Goal: Check status: Check status

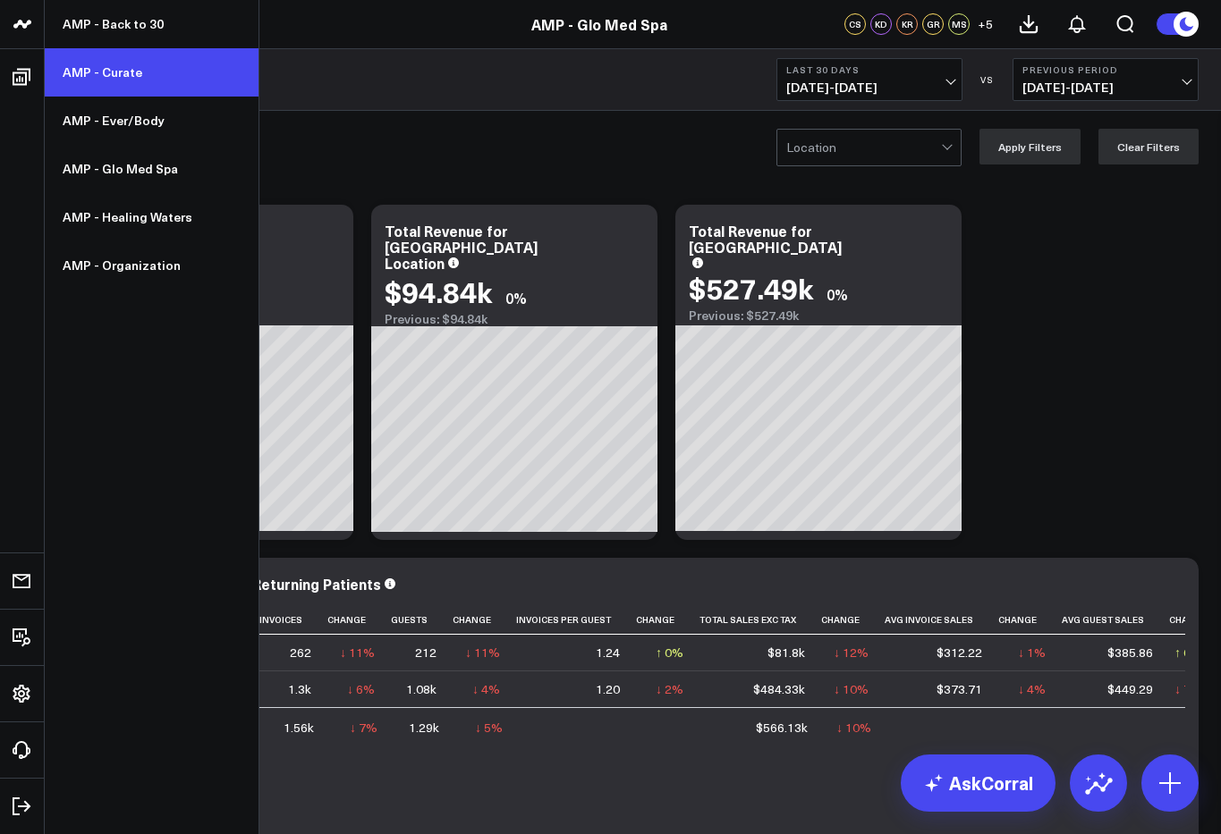
click at [81, 70] on link "AMP - Curate" at bounding box center [152, 72] width 214 height 48
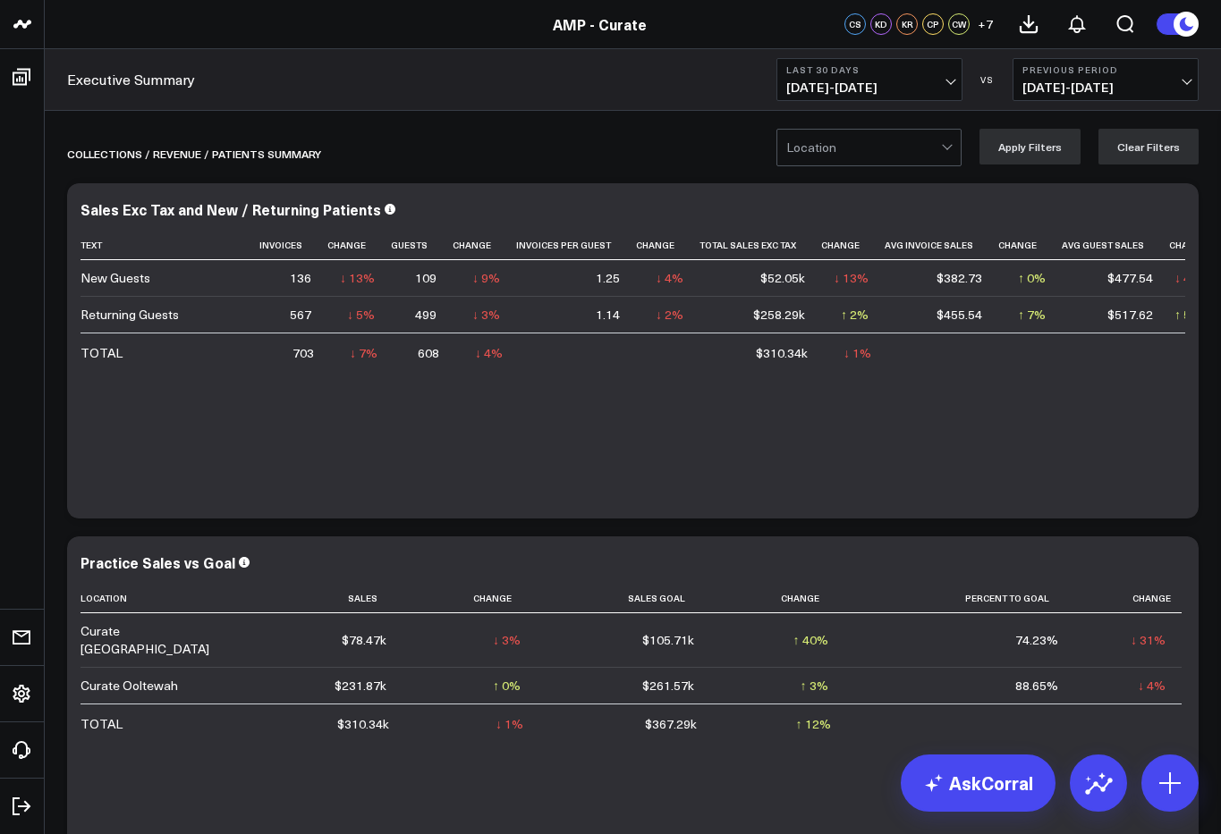
click at [828, 94] on span "[DATE] - [DATE]" at bounding box center [869, 87] width 166 height 14
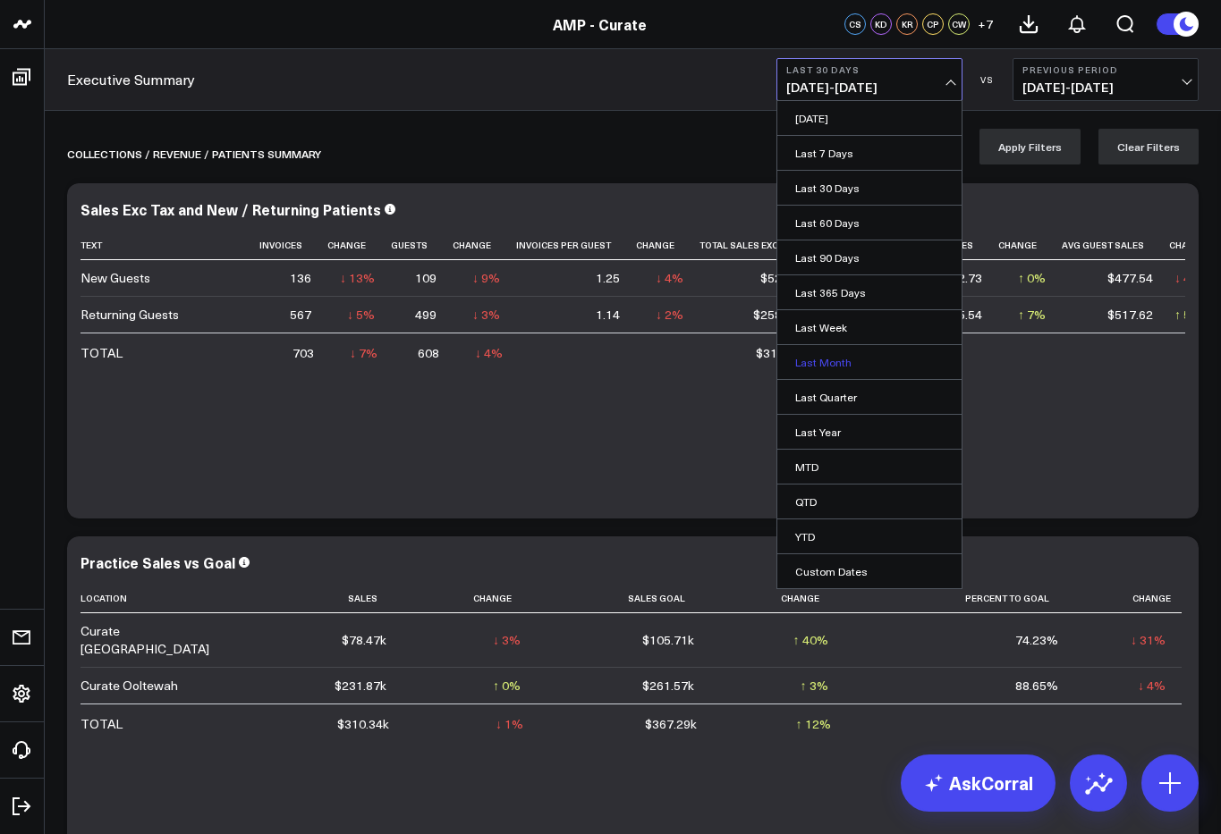
click at [864, 358] on link "Last Month" at bounding box center [869, 362] width 184 height 34
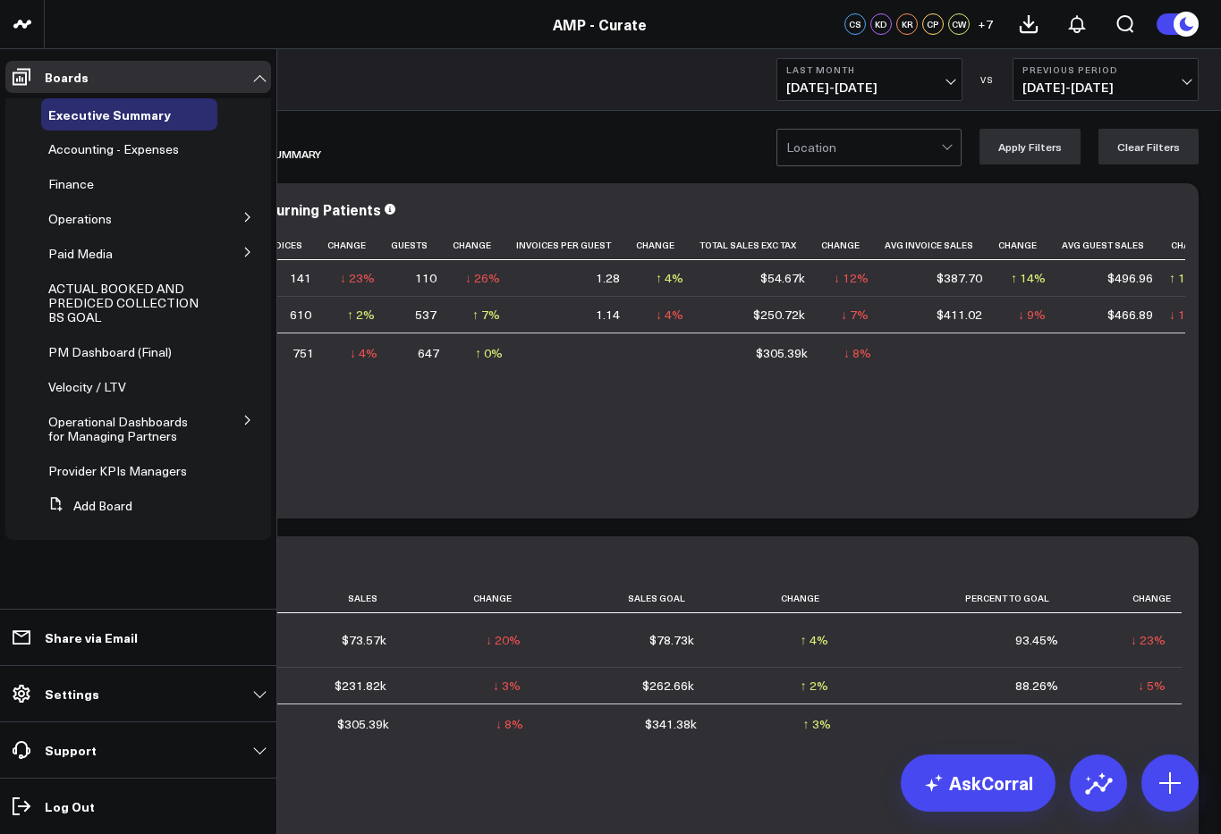
click at [255, 223] on button at bounding box center [247, 216] width 46 height 27
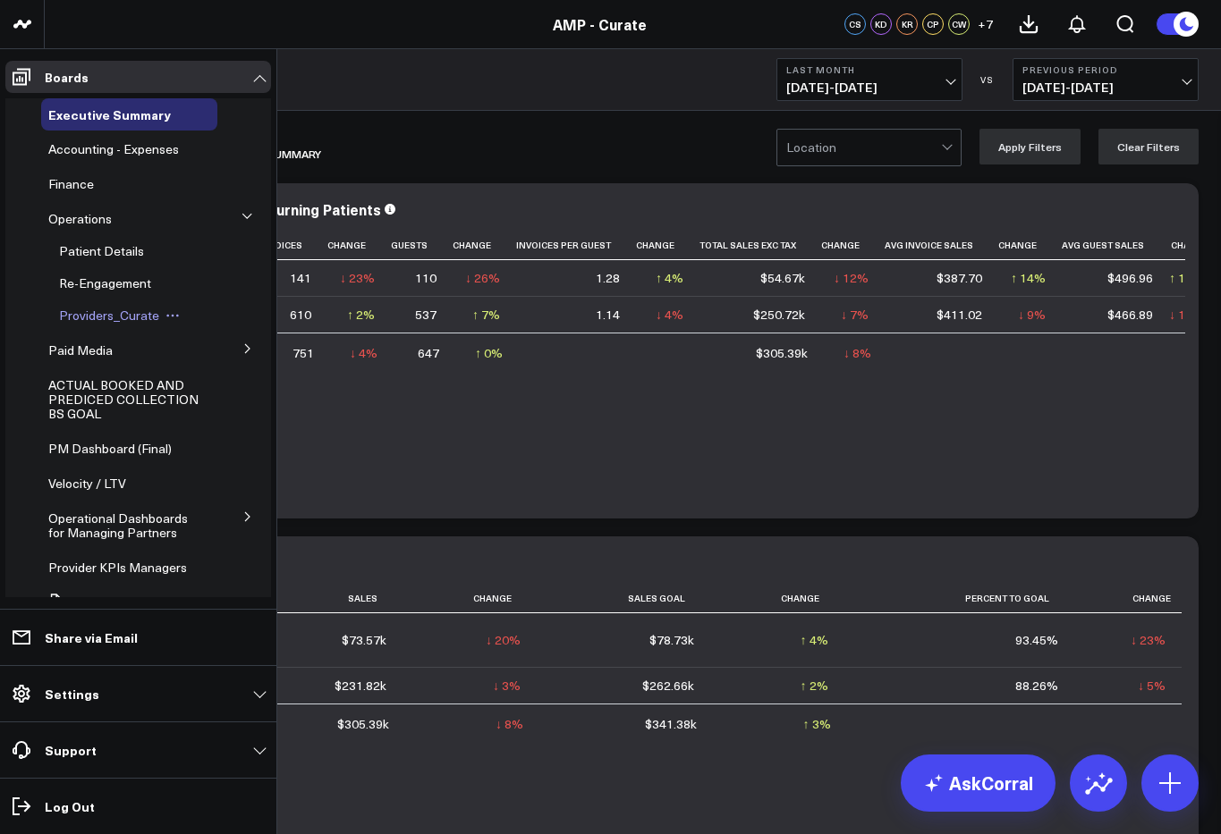
scroll to position [5, 0]
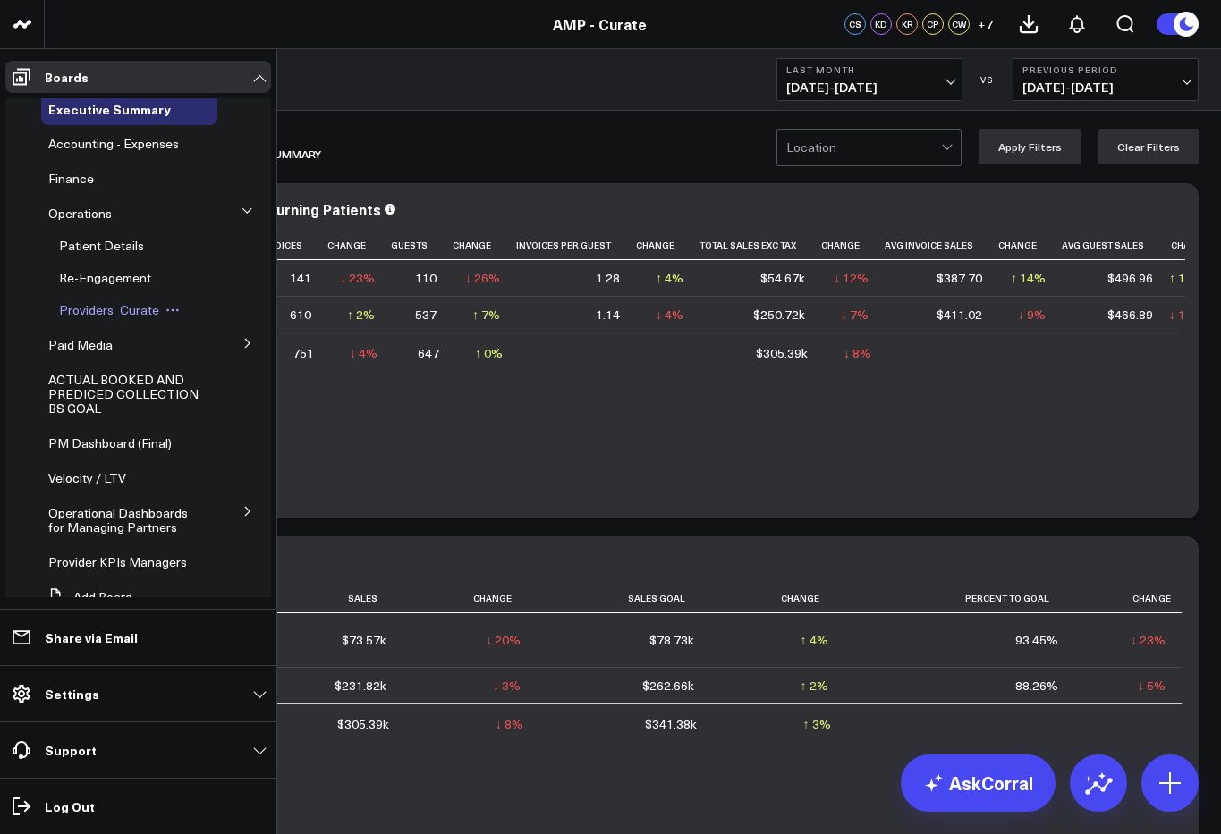
click at [120, 313] on span "Providers_Curate" at bounding box center [109, 309] width 100 height 17
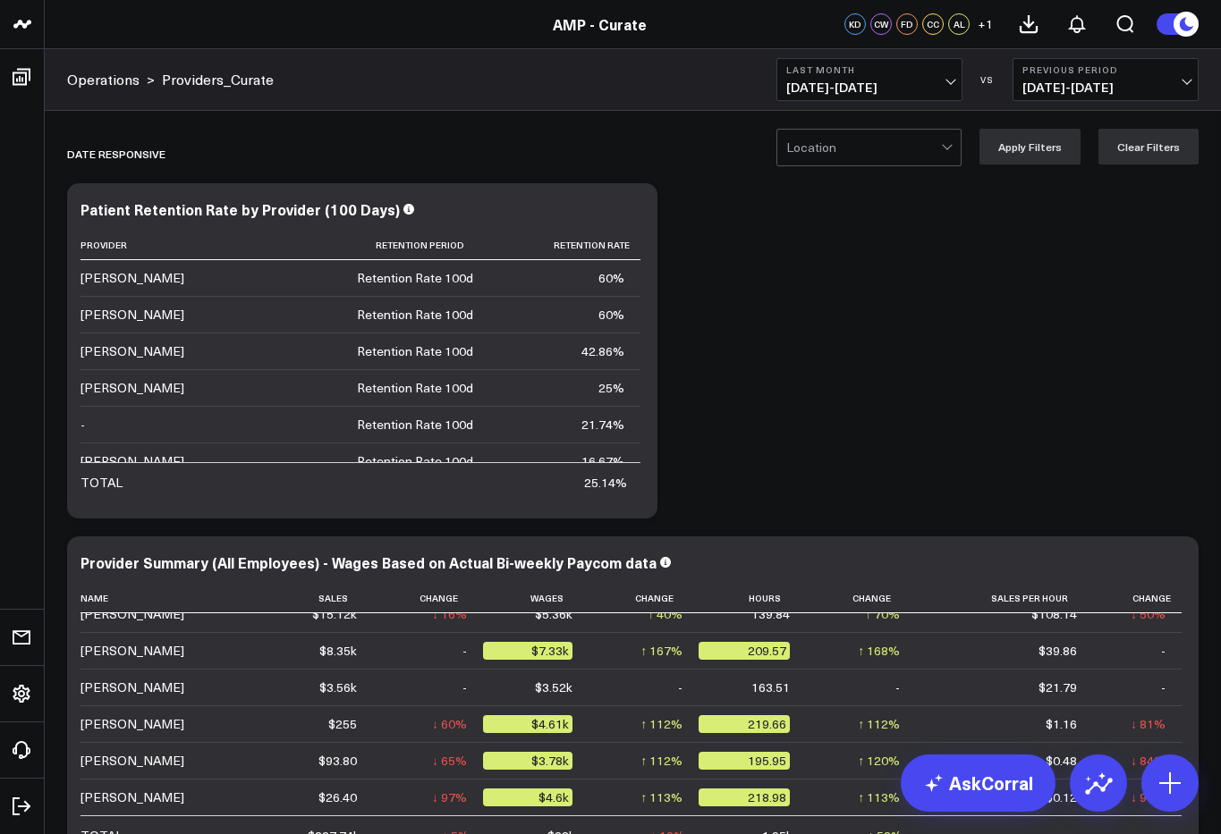
click at [861, 87] on span "[DATE] - [DATE]" at bounding box center [869, 87] width 166 height 14
click at [835, 99] on button "Last Month [DATE] - [DATE]" at bounding box center [869, 79] width 186 height 43
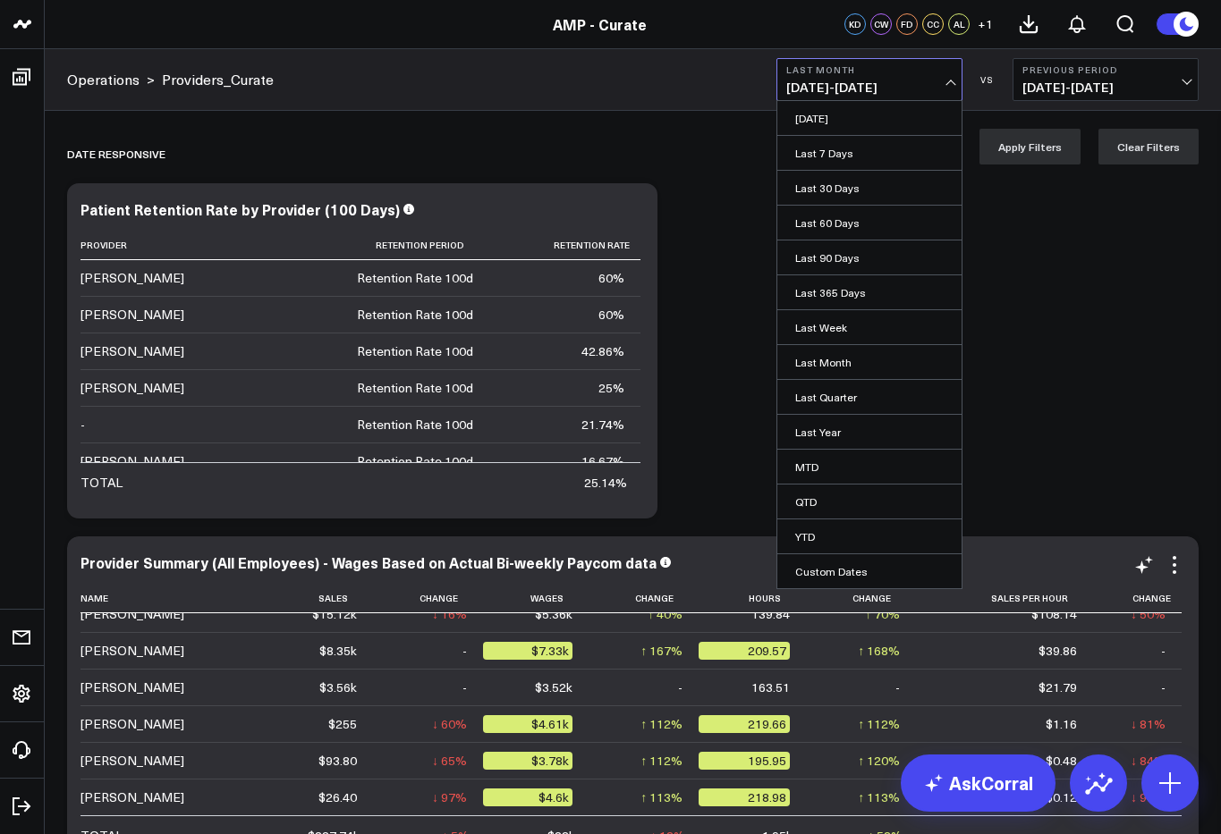
drag, startPoint x: 866, startPoint y: 568, endPoint x: 873, endPoint y: 551, distance: 18.4
click at [866, 568] on link "Custom Dates" at bounding box center [869, 571] width 184 height 34
select select "8"
select select "2025"
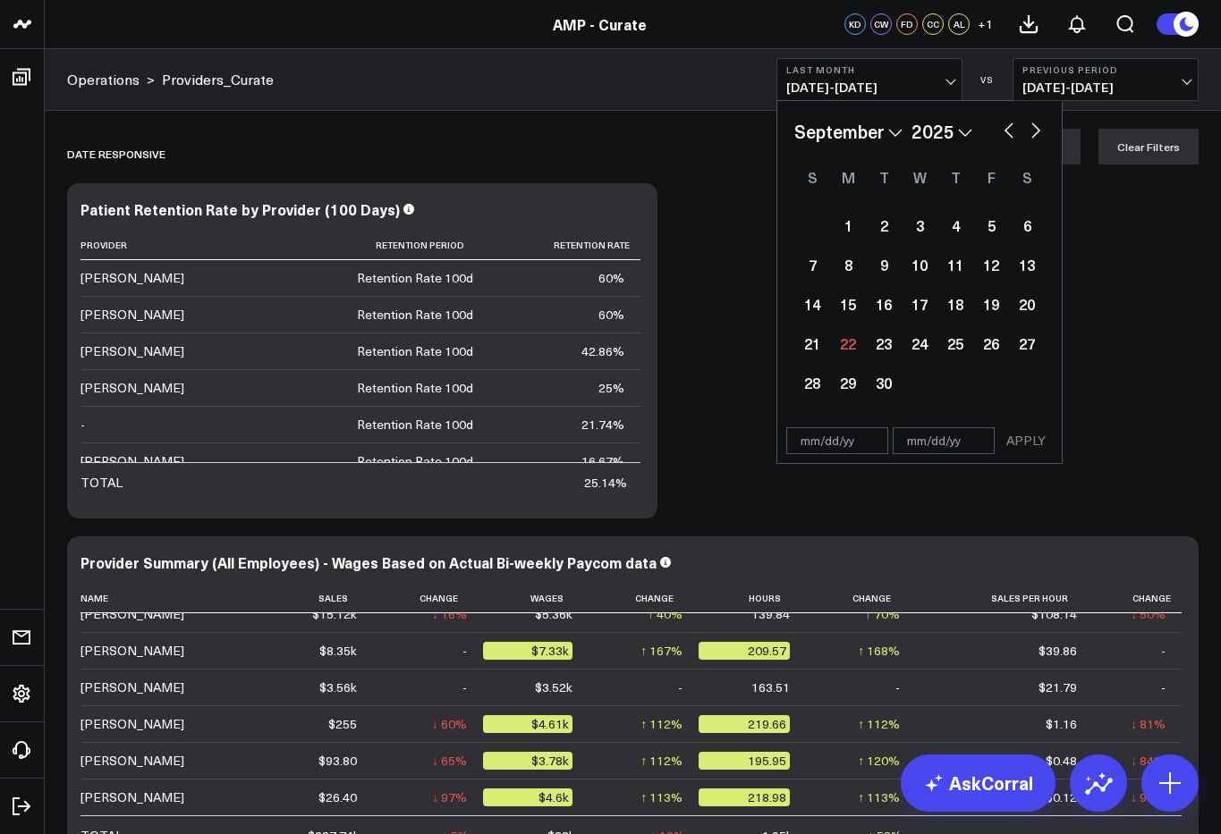
click at [1010, 132] on button "button" at bounding box center [1009, 128] width 18 height 21
select select "7"
select select "2025"
click at [1010, 132] on button "button" at bounding box center [1009, 128] width 18 height 21
select select "6"
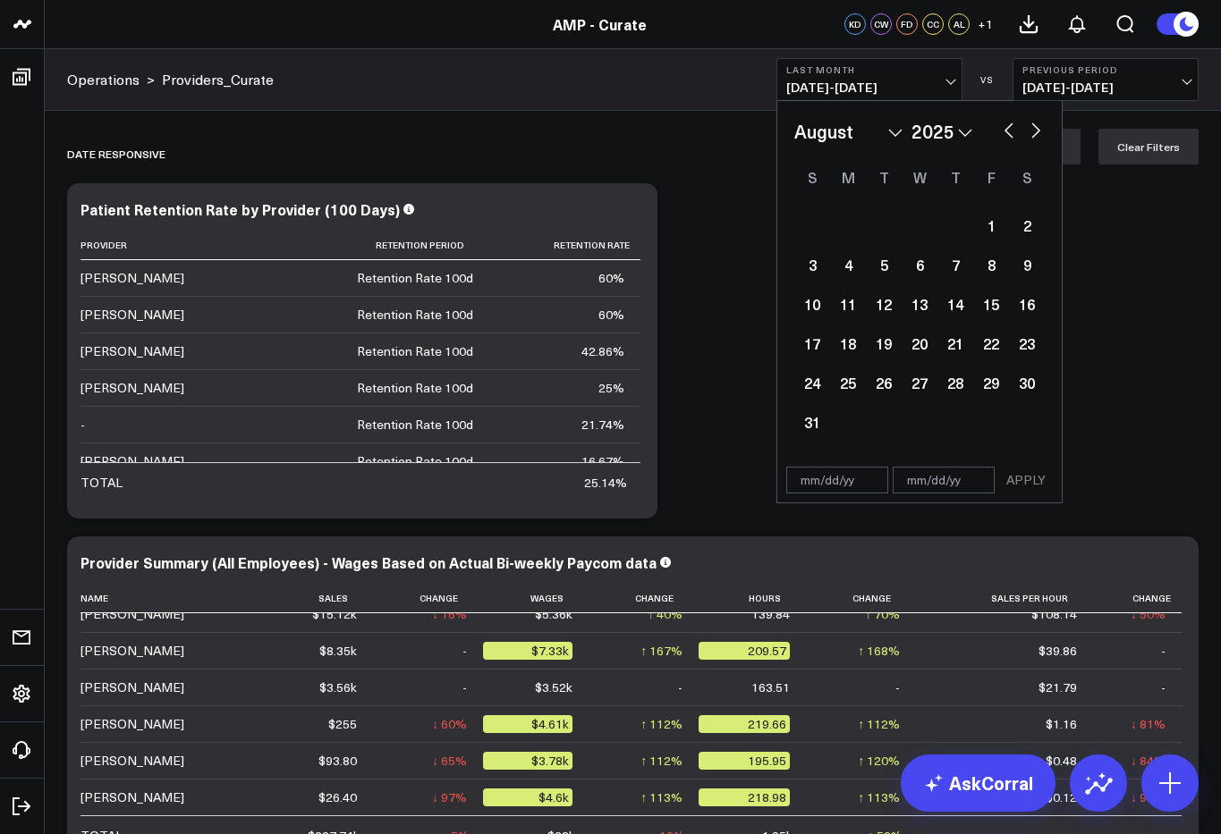
select select "2025"
click at [884, 233] on div "1" at bounding box center [884, 225] width 36 height 36
type input "[DATE]"
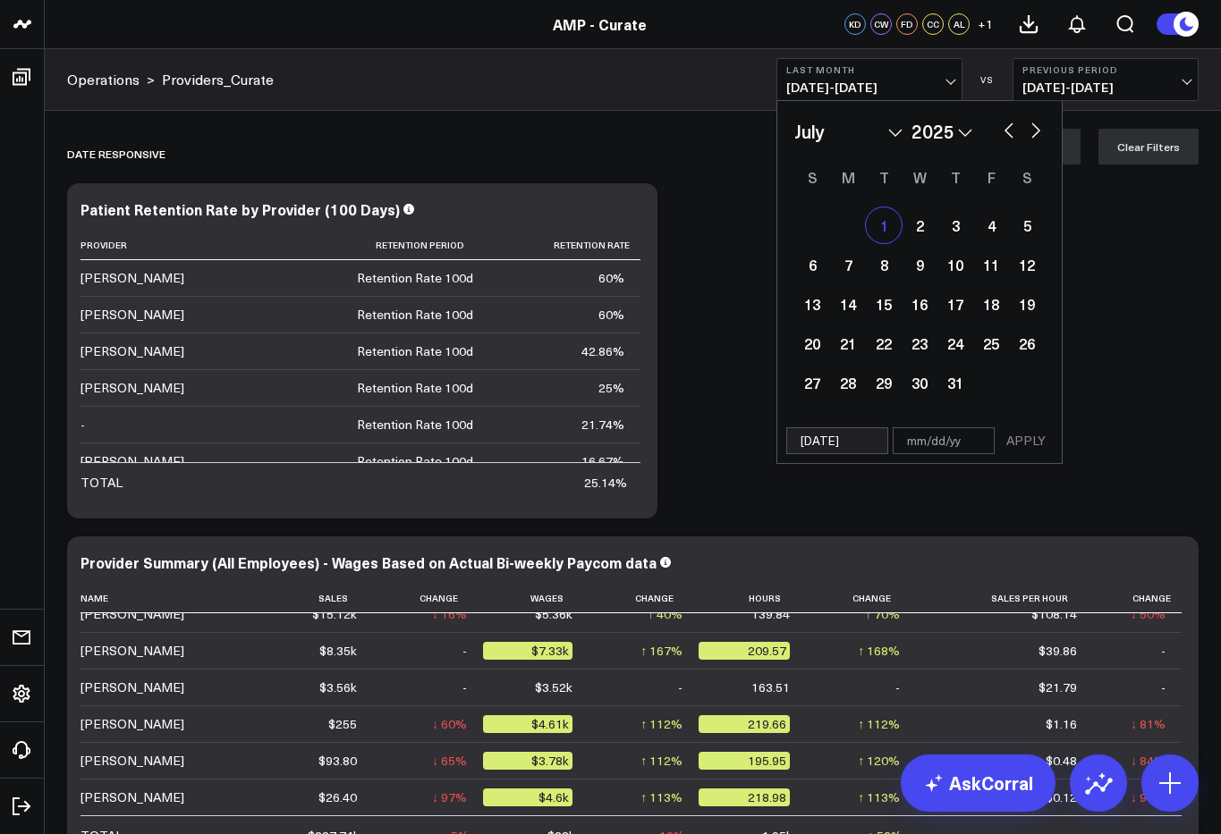
select select "6"
select select "2025"
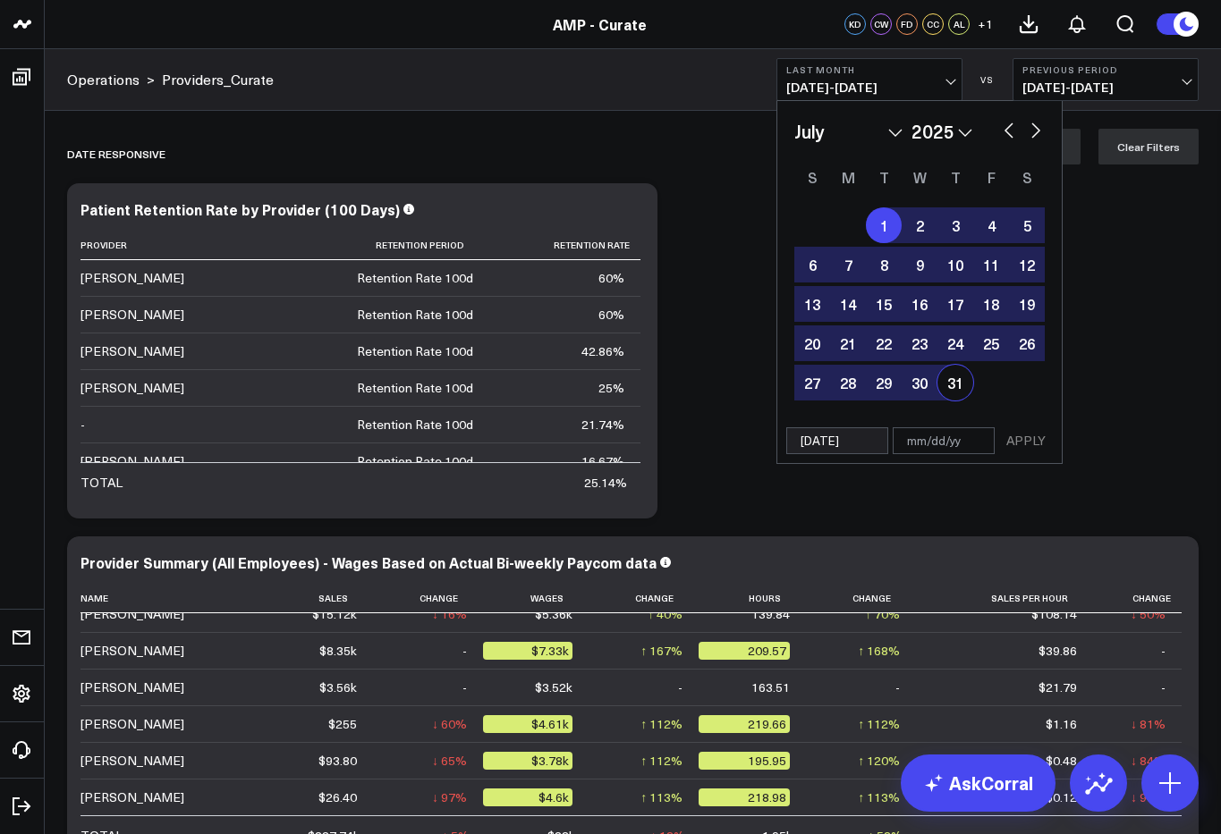
click at [951, 385] on div "31" at bounding box center [955, 383] width 36 height 36
type input "[DATE]"
select select "6"
select select "2025"
click at [1027, 449] on button "APPLY" at bounding box center [1026, 440] width 54 height 27
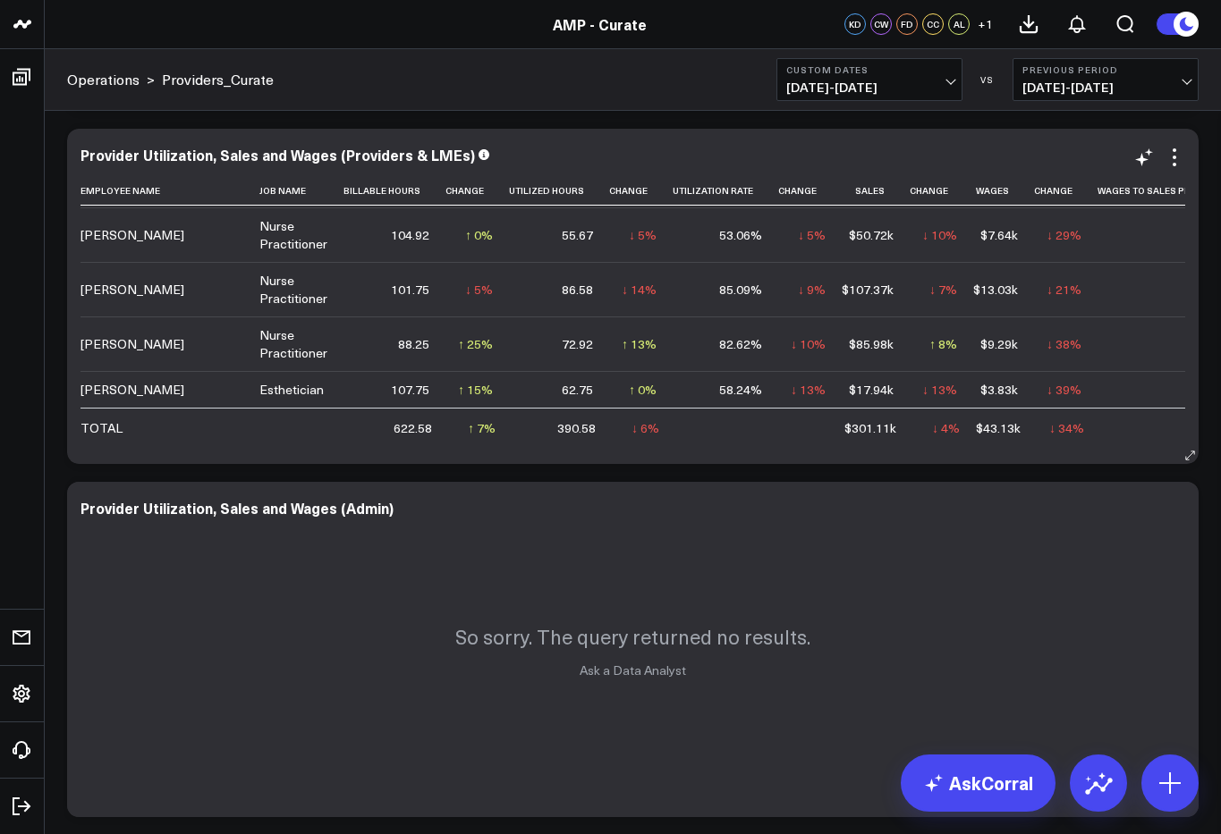
scroll to position [774, 0]
